Goal: Information Seeking & Learning: Learn about a topic

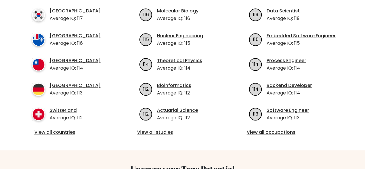
scroll to position [233, 0]
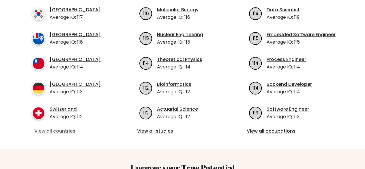
click at [67, 127] on link "View all countries" at bounding box center [72, 130] width 77 height 7
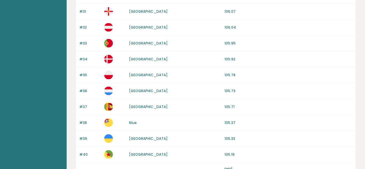
scroll to position [583, 0]
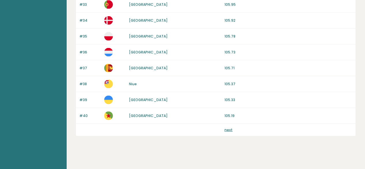
click at [227, 127] on link "next" at bounding box center [228, 129] width 8 height 5
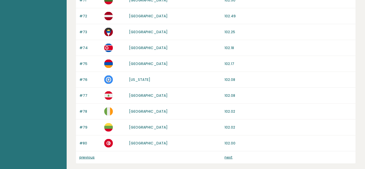
scroll to position [583, 0]
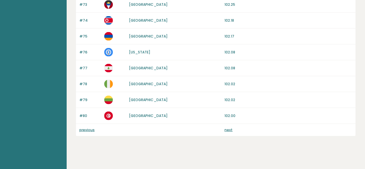
drag, startPoint x: 0, startPoint y: 0, endPoint x: 227, endPoint y: 127, distance: 259.8
click at [227, 127] on link "next" at bounding box center [228, 129] width 8 height 5
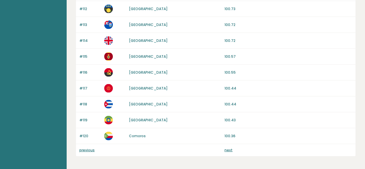
scroll to position [563, 0]
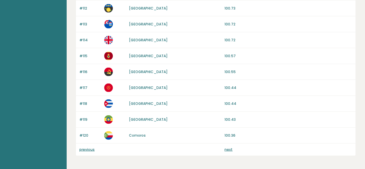
click at [230, 147] on link "next" at bounding box center [228, 149] width 8 height 5
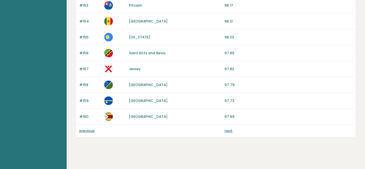
scroll to position [583, 0]
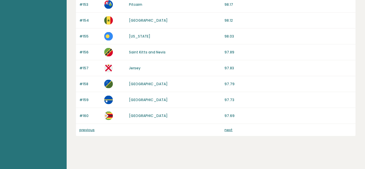
click at [230, 127] on link "next" at bounding box center [228, 129] width 8 height 5
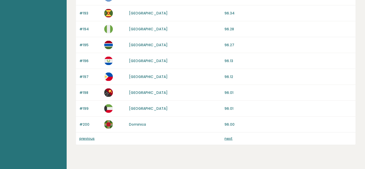
scroll to position [583, 0]
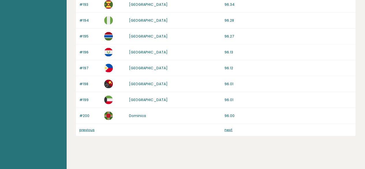
click at [229, 127] on link "next" at bounding box center [228, 129] width 8 height 5
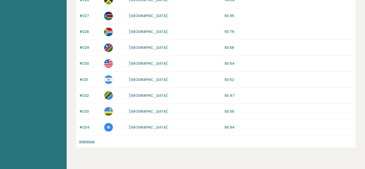
scroll to position [488, 0]
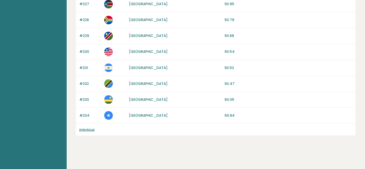
click at [92, 127] on link "previous" at bounding box center [86, 129] width 15 height 5
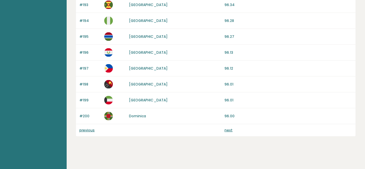
scroll to position [583, 0]
drag, startPoint x: 0, startPoint y: 0, endPoint x: 92, endPoint y: 125, distance: 154.6
click at [92, 127] on link "previous" at bounding box center [86, 129] width 15 height 5
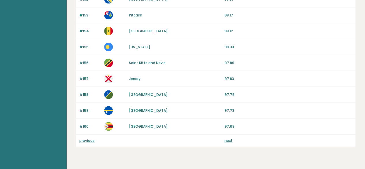
scroll to position [572, 0]
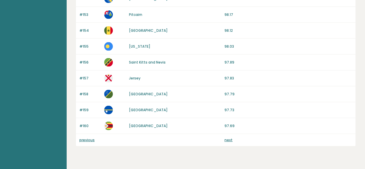
click at [90, 137] on link "previous" at bounding box center [86, 139] width 15 height 5
